Goal: Navigation & Orientation: Find specific page/section

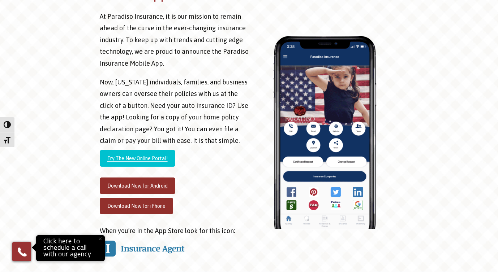
scroll to position [948, 0]
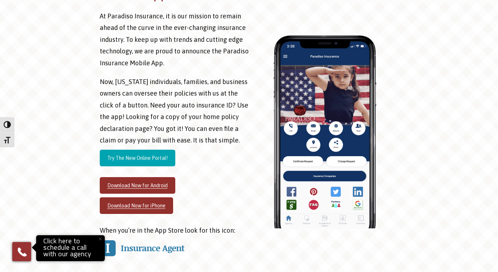
click at [145, 161] on link "Try The New Online Portal!" at bounding box center [138, 158] width 76 height 17
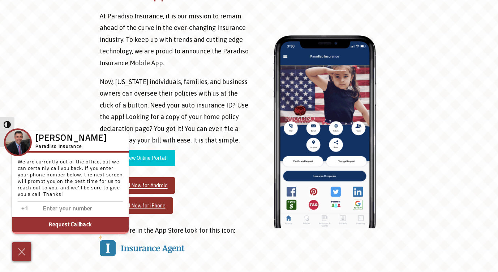
drag, startPoint x: 148, startPoint y: 158, endPoint x: 344, endPoint y: 1, distance: 251.4
click at [0, 0] on div "Get our app! At [GEOGRAPHIC_DATA] Insurance, it is our mission to remain ahead …" at bounding box center [249, 127] width 498 height 304
click at [161, 141] on p "Now, [US_STATE] individuals, families, and business owners can oversee their po…" at bounding box center [174, 111] width 149 height 70
click at [16, 251] on img at bounding box center [22, 252] width 12 height 13
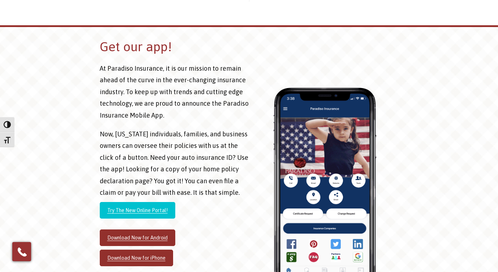
scroll to position [895, 0]
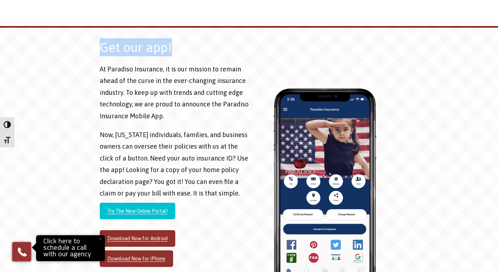
drag, startPoint x: 101, startPoint y: 46, endPoint x: 172, endPoint y: 49, distance: 70.5
click at [172, 49] on h2 "Get our app!" at bounding box center [174, 47] width 149 height 18
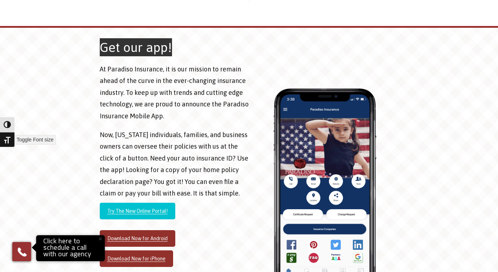
drag, startPoint x: 145, startPoint y: 46, endPoint x: 0, endPoint y: 141, distance: 172.9
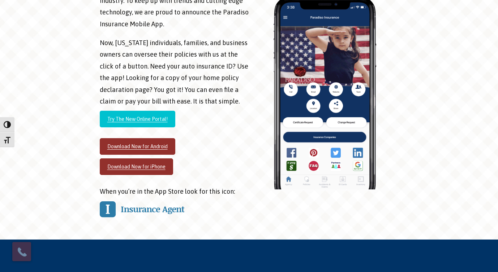
scroll to position [886, 0]
